Goal: Task Accomplishment & Management: Manage account settings

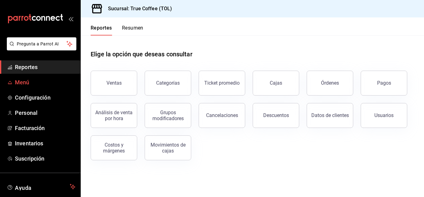
click at [30, 78] on link "Menú" at bounding box center [40, 81] width 80 height 13
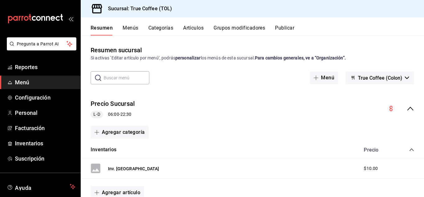
click at [192, 32] on button "Artículos" at bounding box center [193, 30] width 20 height 11
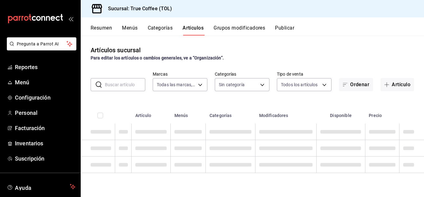
type input "26f61452-cae3-4785-a690-7b393e87ceb5"
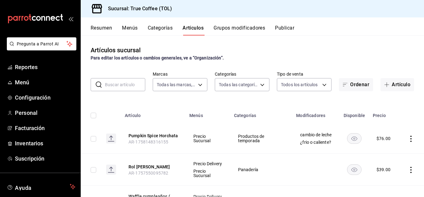
type input "3f43cfac-62cb-4203-bc11-d6242f9346a8,4e802382-c8d9-43b3-9daa-4cf0da396242,84500…"
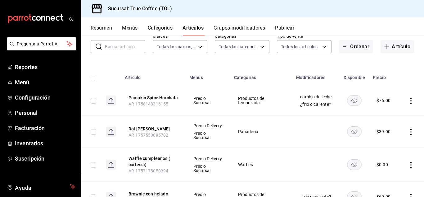
click at [409, 102] on icon "actions" at bounding box center [411, 100] width 6 height 6
click at [393, 119] on span "Editar" at bounding box center [388, 118] width 16 height 7
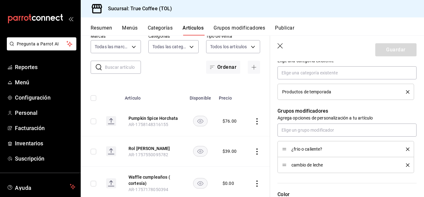
scroll to position [235, 0]
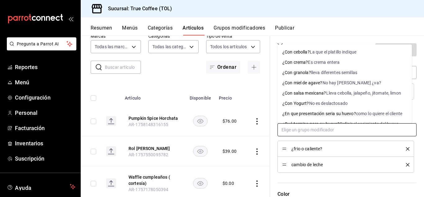
click at [309, 129] on input "text" at bounding box center [347, 129] width 139 height 13
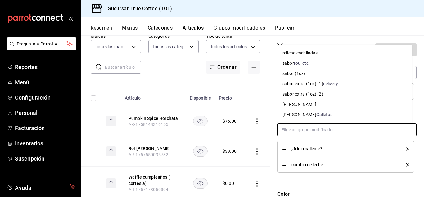
scroll to position [539, 0]
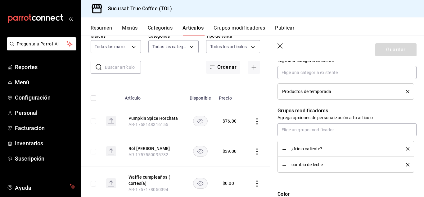
click at [284, 39] on header "Guardar" at bounding box center [347, 48] width 154 height 25
click at [279, 44] on icon "button" at bounding box center [280, 45] width 5 height 5
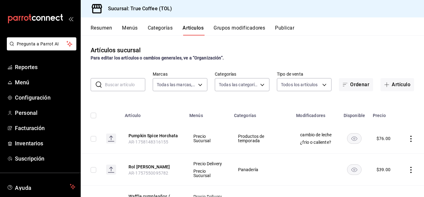
click at [131, 83] on input "text" at bounding box center [125, 84] width 40 height 12
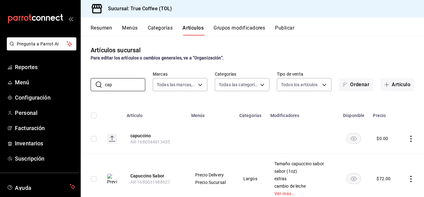
scroll to position [34, 0]
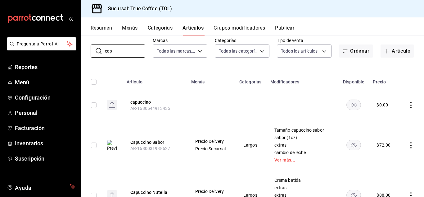
type input "cap"
click at [408, 147] on icon "actions" at bounding box center [411, 145] width 6 height 6
click at [391, 157] on span "Editar" at bounding box center [388, 154] width 16 height 7
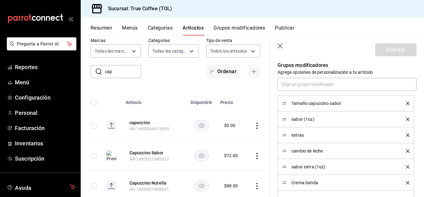
scroll to position [323, 0]
click at [274, 45] on header "Guardar" at bounding box center [347, 48] width 154 height 25
click at [251, 31] on button "Grupos modificadores" at bounding box center [240, 30] width 52 height 11
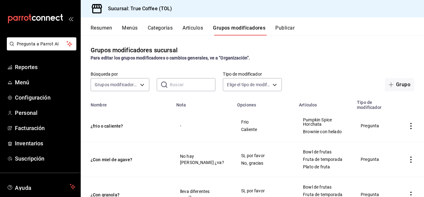
click at [174, 88] on input "text" at bounding box center [193, 84] width 46 height 12
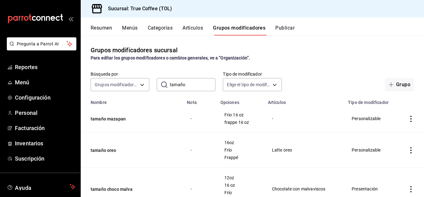
type input "tamaño"
click at [408, 118] on icon "actions" at bounding box center [411, 118] width 6 height 6
click at [391, 131] on span "Editar" at bounding box center [388, 133] width 16 height 7
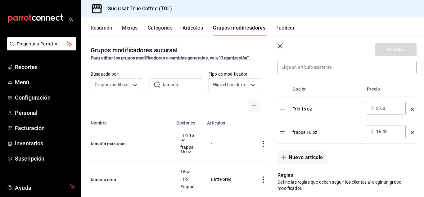
scroll to position [185, 0]
click at [284, 44] on icon "button" at bounding box center [281, 46] width 6 height 6
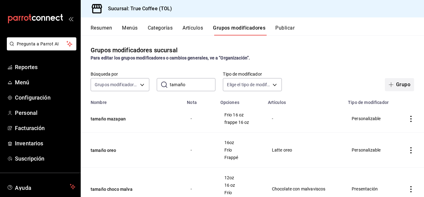
click at [398, 81] on button "Grupo" at bounding box center [399, 84] width 29 height 13
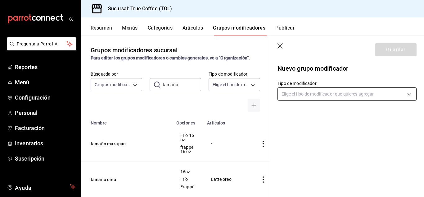
click at [306, 96] on body "Pregunta a Parrot AI Reportes Menú Configuración Personal Facturación Inventari…" at bounding box center [212, 98] width 424 height 197
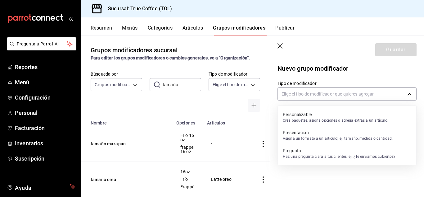
click at [306, 152] on p "Pregunta" at bounding box center [340, 150] width 114 height 6
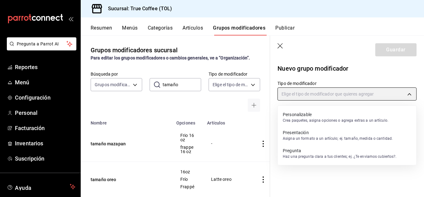
type input "QUESTION"
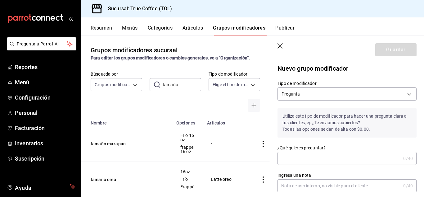
click at [306, 152] on input "¿Qué quieres preguntar?" at bounding box center [339, 158] width 123 height 12
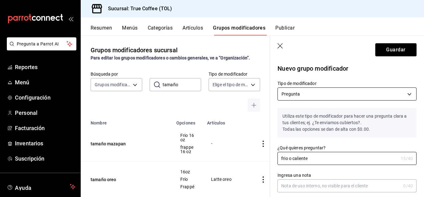
type input "frio o caliente"
click at [356, 95] on body "Pregunta a Parrot AI Reportes Menú Configuración Personal Facturación Inventari…" at bounding box center [212, 98] width 424 height 197
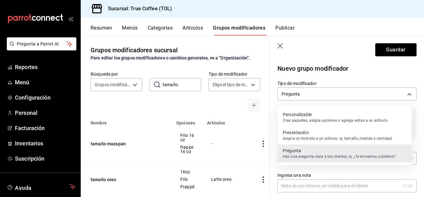
click at [328, 120] on p "Crea paquetes, asigna opciones o agrega extras a un artículo." at bounding box center [336, 120] width 106 height 6
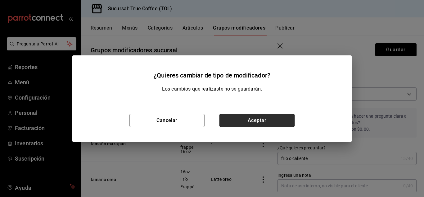
click at [282, 121] on button "Aceptar" at bounding box center [256, 120] width 75 height 13
type input "CUSTOMIZABLE"
checkbox input "false"
type input "0"
type input "1758160637514"
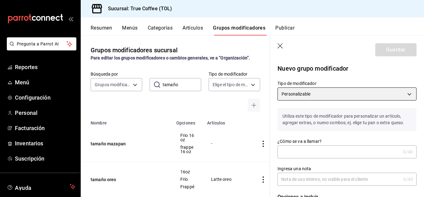
scroll to position [37, 0]
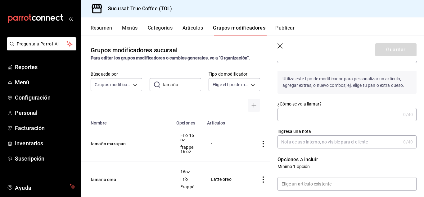
click at [325, 110] on input "¿Cómo se va a llamar?" at bounding box center [339, 114] width 123 height 12
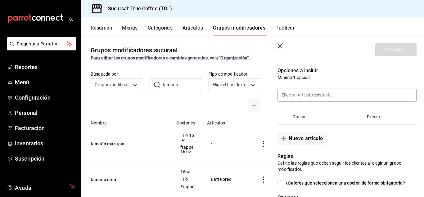
scroll to position [126, 0]
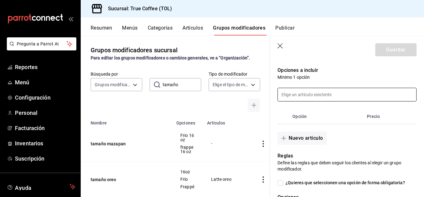
type input "Tamaño Pumpkin"
click at [320, 99] on input at bounding box center [347, 94] width 138 height 13
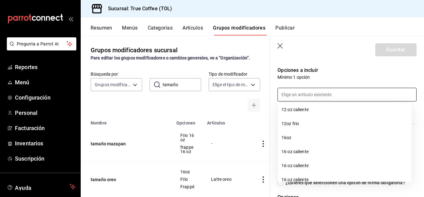
scroll to position [240, 0]
click at [305, 150] on li "16 oz caliente" at bounding box center [345, 152] width 134 height 14
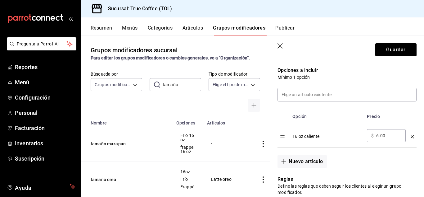
click at [391, 137] on input "6.00" at bounding box center [388, 135] width 25 height 6
type input "6.00"
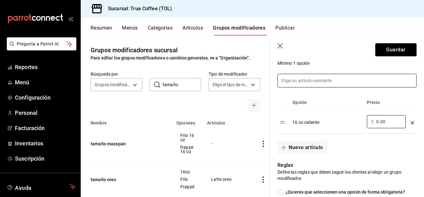
type input "0.00"
click at [308, 79] on input at bounding box center [347, 80] width 138 height 13
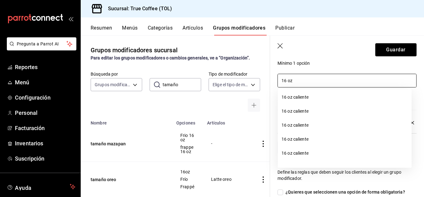
scroll to position [1, 0]
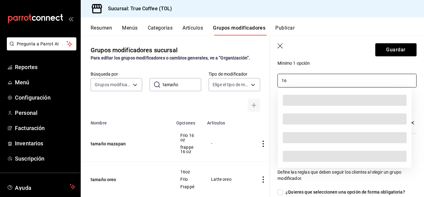
type input "1"
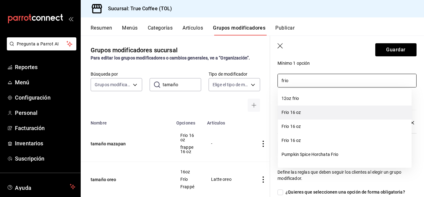
click at [308, 113] on li "Frio 16 oz" at bounding box center [345, 112] width 134 height 14
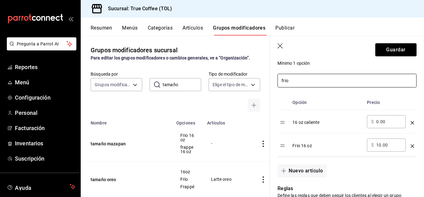
type input "frio"
click at [392, 143] on input "10.00" at bounding box center [388, 145] width 25 height 6
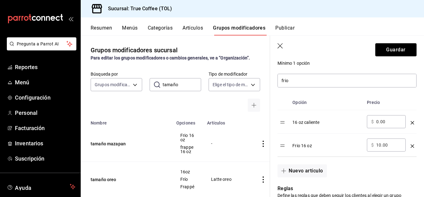
type input "1.00"
type input "2.00"
click at [361, 172] on div "Nuevo artículo" at bounding box center [343, 166] width 147 height 20
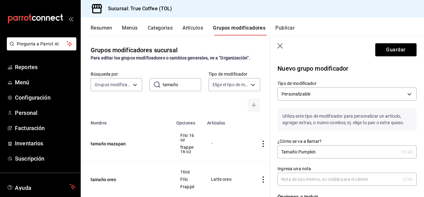
scroll to position [23, 0]
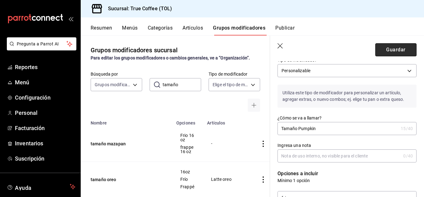
click at [398, 52] on button "Guardar" at bounding box center [395, 49] width 41 height 13
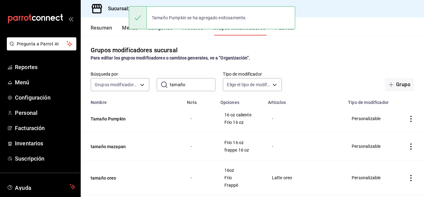
click at [131, 29] on div "Tamaño Pumpkin se ha agregado exitosamente." at bounding box center [212, 17] width 166 height 23
click at [162, 30] on div "Tamaño Pumpkin se ha agregado exitosamente." at bounding box center [212, 17] width 166 height 27
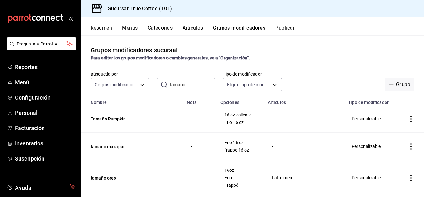
click at [192, 29] on button "Artículos" at bounding box center [193, 30] width 20 height 11
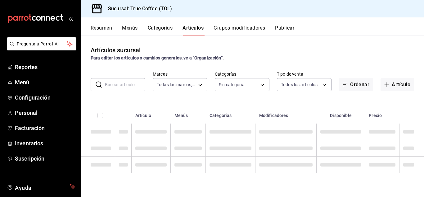
type input "26f61452-cae3-4785-a690-7b393e87ceb5"
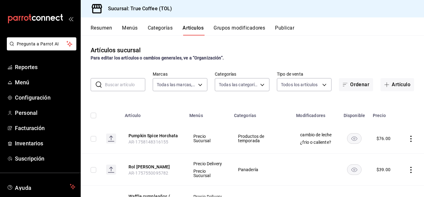
type input "3f43cfac-62cb-4203-bc11-d6242f9346a8,4e802382-c8d9-43b3-9daa-4cf0da396242,84500…"
click at [410, 139] on icon "actions" at bounding box center [410, 138] width 1 height 6
click at [390, 155] on span "Editar" at bounding box center [388, 154] width 16 height 7
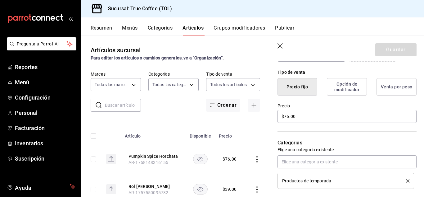
scroll to position [147, 0]
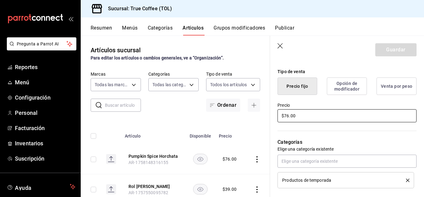
click at [306, 115] on input "$76.00" at bounding box center [347, 115] width 139 height 13
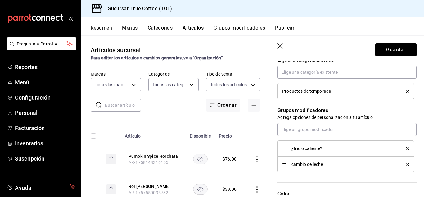
scroll to position [238, 0]
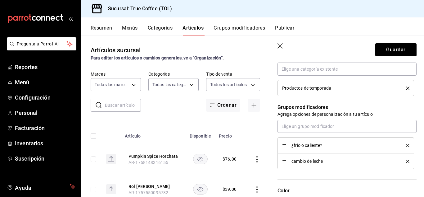
type input "$74.00"
click at [406, 145] on icon "delete" at bounding box center [407, 144] width 3 height 3
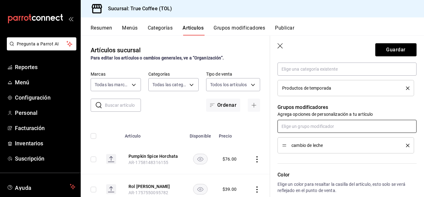
click at [350, 124] on input "text" at bounding box center [347, 126] width 139 height 13
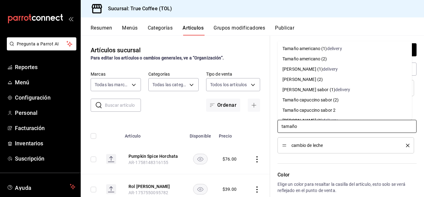
type input "tamaño p"
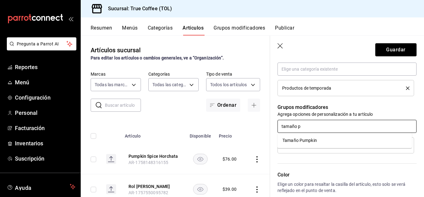
click at [324, 143] on li "Tamaño Pumpkin" at bounding box center [345, 140] width 134 height 10
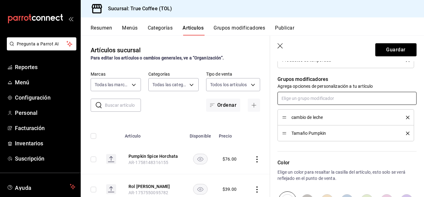
scroll to position [265, 0]
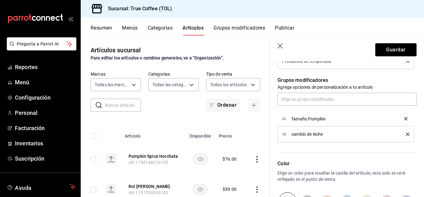
drag, startPoint x: 284, startPoint y: 133, endPoint x: 283, endPoint y: 118, distance: 15.6
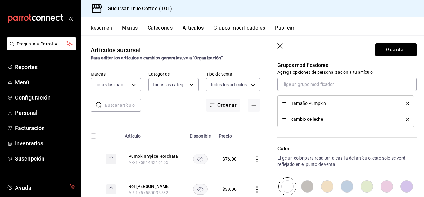
scroll to position [357, 0]
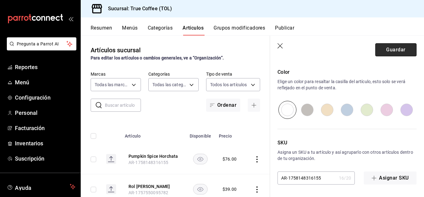
click at [381, 53] on button "Guardar" at bounding box center [395, 49] width 41 height 13
